Goal: Book appointment/travel/reservation

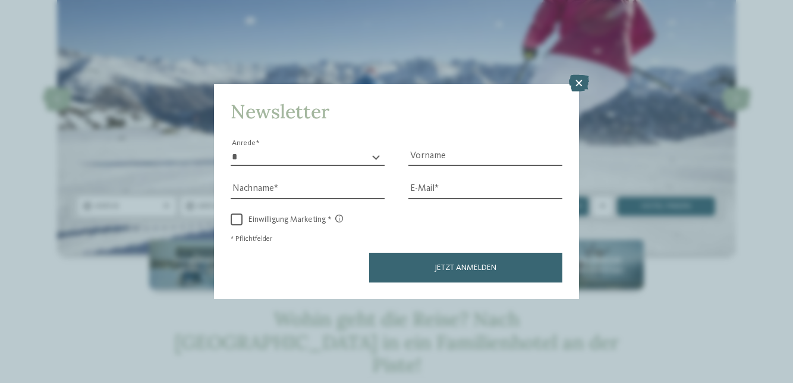
click at [576, 92] on icon at bounding box center [579, 83] width 20 height 17
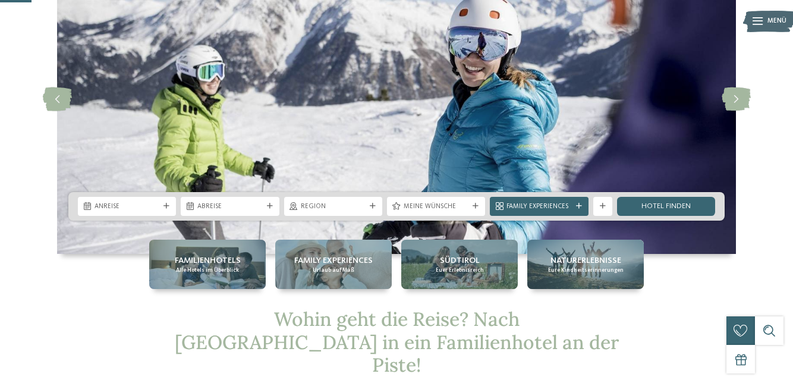
click at [143, 197] on div "Anreise" at bounding box center [127, 206] width 98 height 19
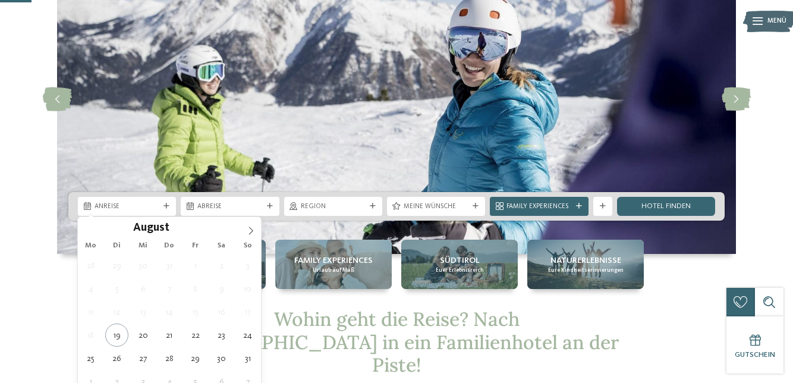
click at [259, 230] on span at bounding box center [251, 227] width 20 height 20
click at [259, 229] on span at bounding box center [251, 227] width 20 height 20
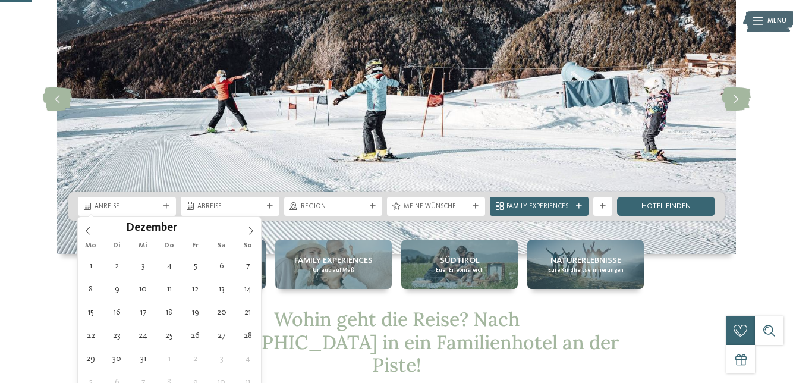
click at [255, 233] on icon at bounding box center [251, 231] width 8 height 8
type input "****"
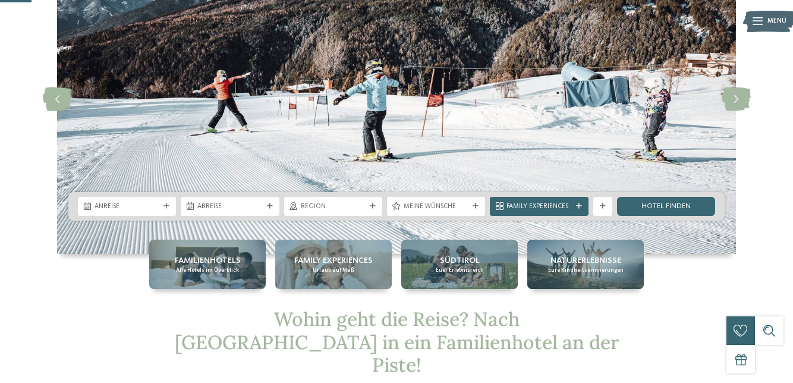
click at [262, 234] on img at bounding box center [396, 99] width 679 height 309
click at [169, 201] on div "Anreise" at bounding box center [127, 206] width 98 height 19
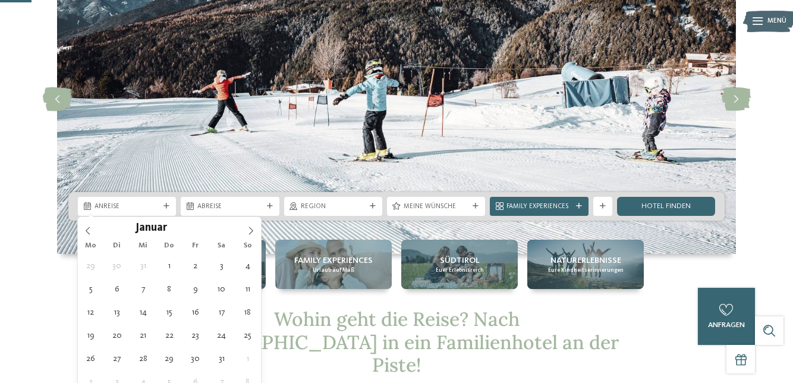
click at [252, 234] on span at bounding box center [251, 227] width 20 height 20
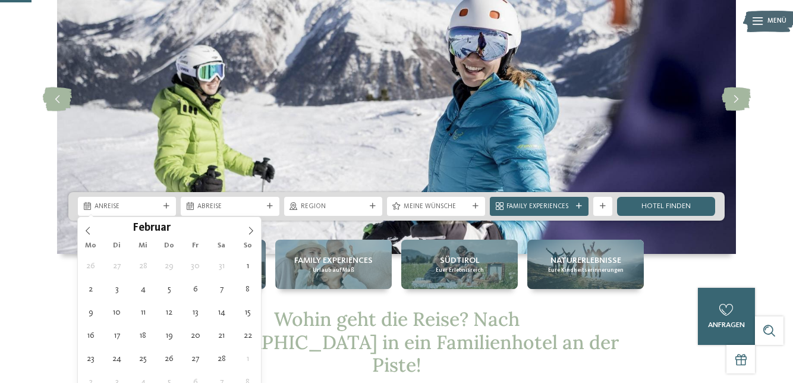
type div "14.02.2026"
type input "****"
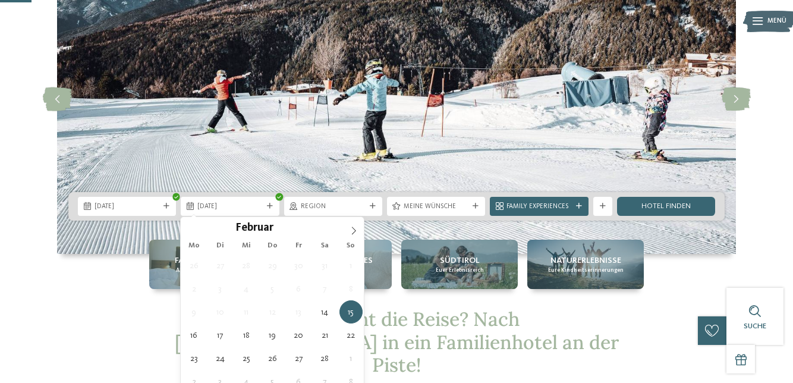
type div "21.02.2026"
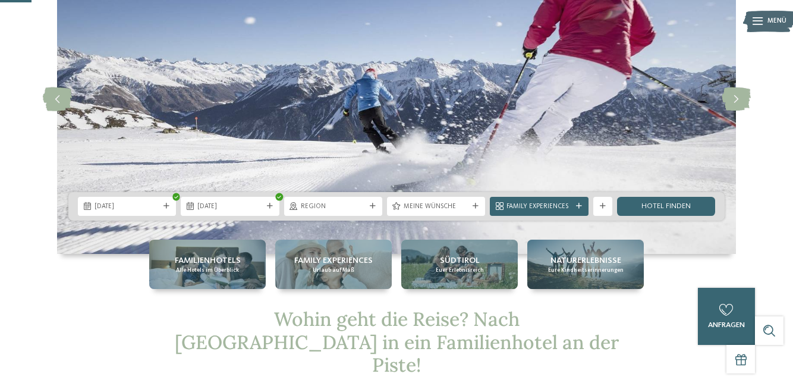
click at [429, 205] on span "Meine Wünsche" at bounding box center [436, 207] width 65 height 10
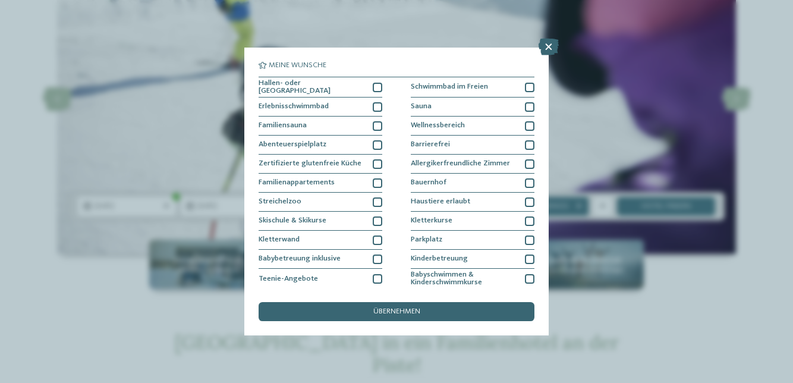
click at [532, 108] on div at bounding box center [530, 107] width 10 height 10
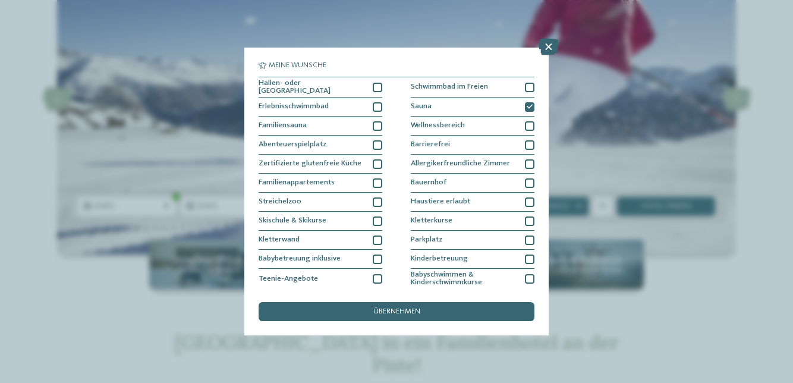
click at [379, 102] on div at bounding box center [378, 107] width 10 height 10
click at [422, 321] on div "übernehmen" at bounding box center [397, 311] width 276 height 19
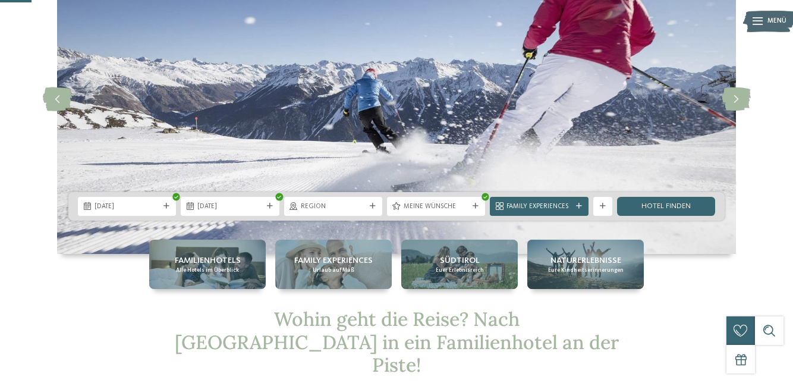
click at [680, 208] on link "Hotel finden" at bounding box center [666, 206] width 98 height 19
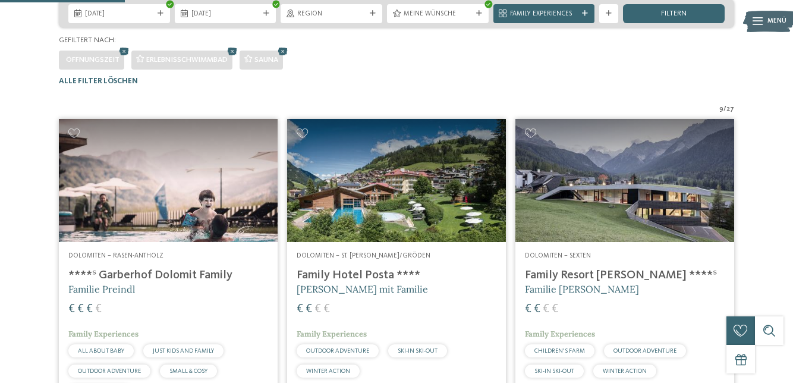
click at [383, 242] on img at bounding box center [396, 180] width 219 height 123
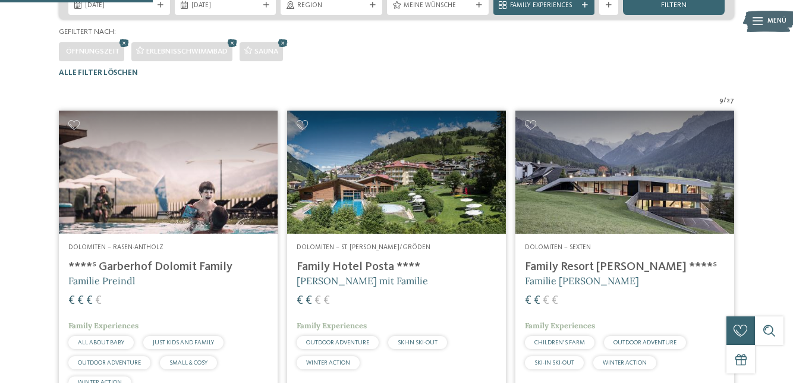
scroll to position [272, 0]
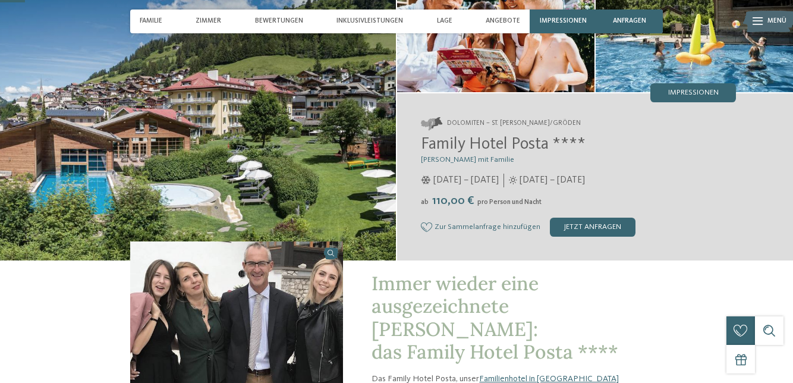
scroll to position [103, 0]
click at [277, 323] on img at bounding box center [236, 321] width 213 height 160
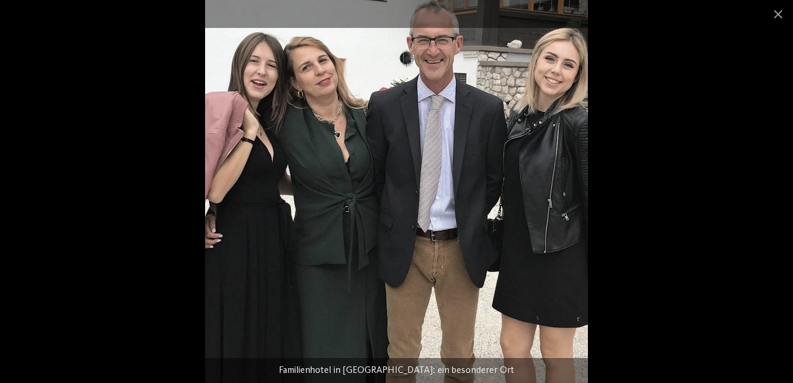
click at [781, 19] on span at bounding box center [779, 14] width 30 height 28
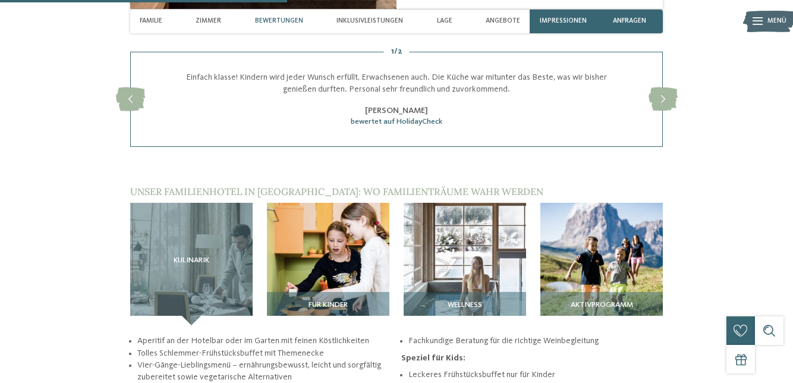
scroll to position [1178, 0]
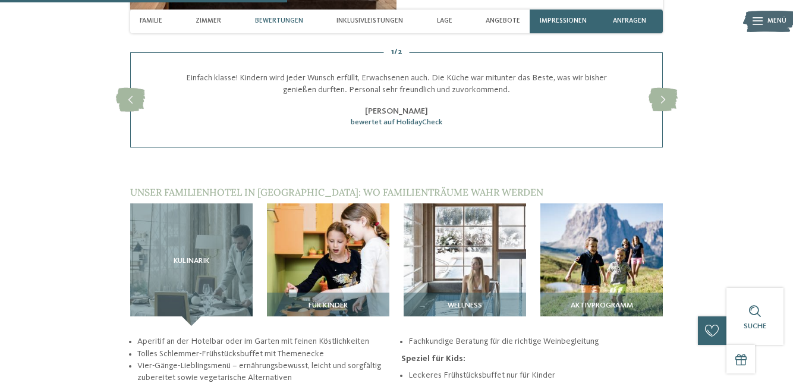
click at [473, 250] on img at bounding box center [465, 264] width 122 height 122
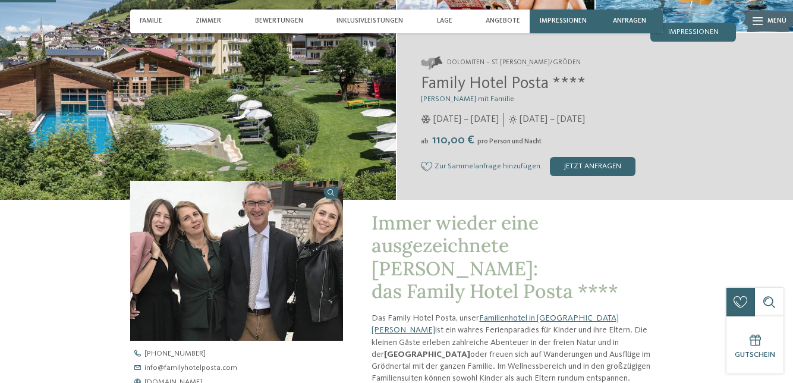
scroll to position [0, 0]
